Goal: Task Accomplishment & Management: Manage account settings

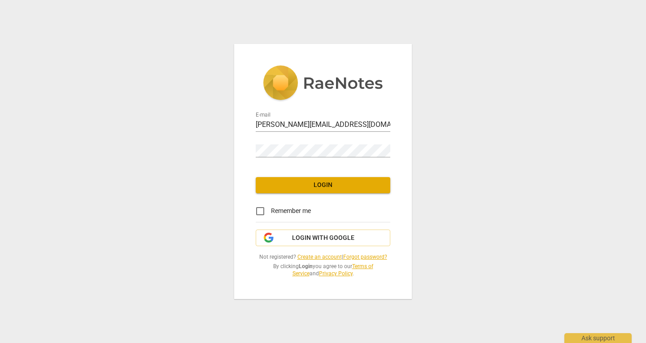
click at [261, 142] on div "Password" at bounding box center [323, 147] width 135 height 20
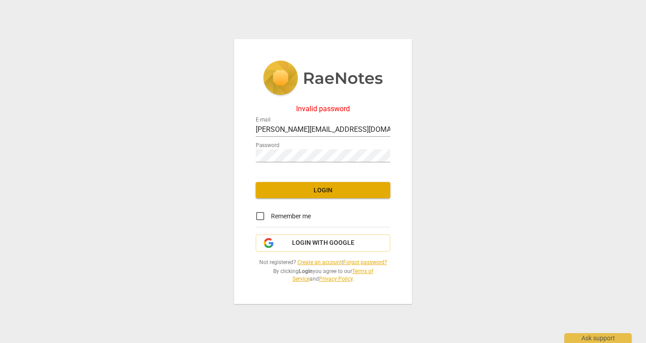
click at [377, 260] on link "Forgot password?" at bounding box center [365, 262] width 44 height 6
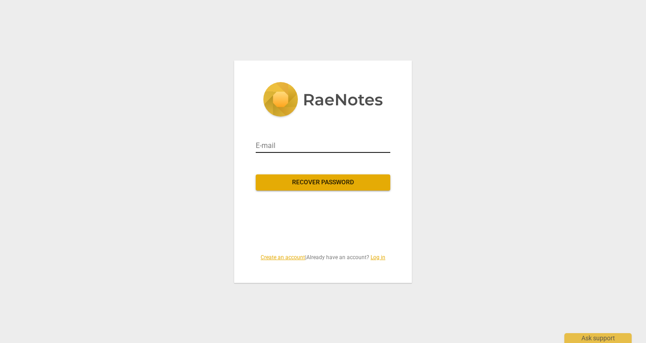
click at [279, 144] on input "email" at bounding box center [323, 146] width 135 height 14
type input "lisa.strogal@shadowlightglobal.com"
click at [313, 179] on span "Recover password" at bounding box center [323, 182] width 120 height 9
